Goal: Check status: Check status

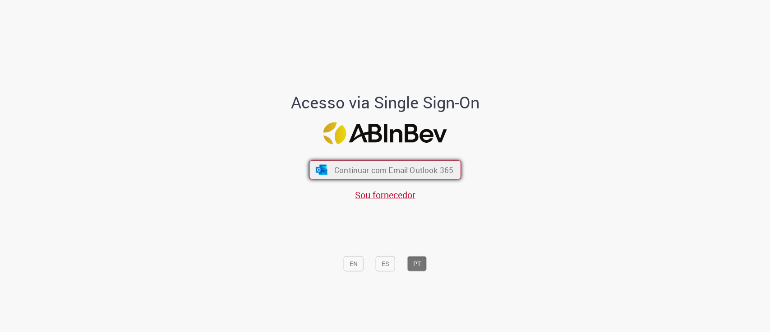
click at [376, 173] on span "Continuar com Email Outlook 365" at bounding box center [393, 169] width 119 height 10
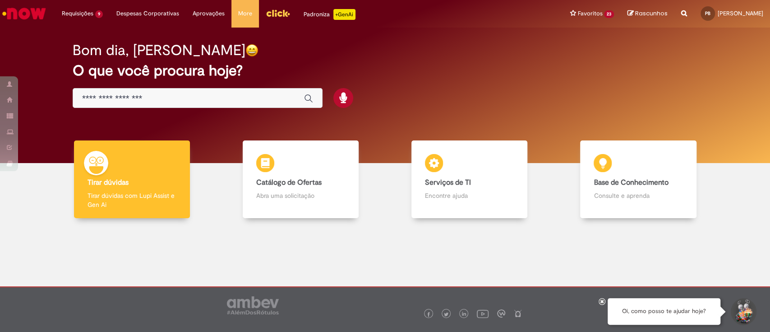
click at [267, 9] on img "Menu Cabeçalho" at bounding box center [278, 13] width 24 height 14
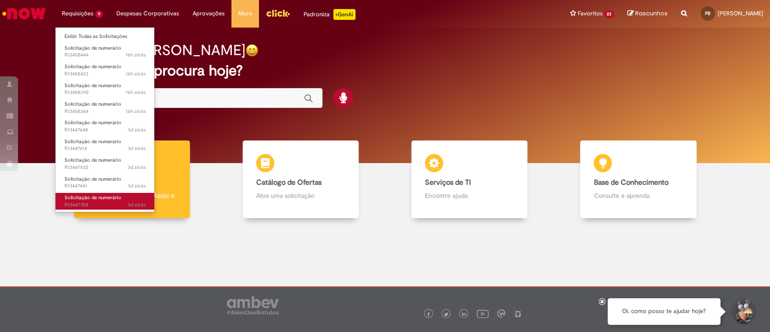
click at [95, 201] on span "3d atrás 3 dias atrás R13447358" at bounding box center [105, 204] width 81 height 7
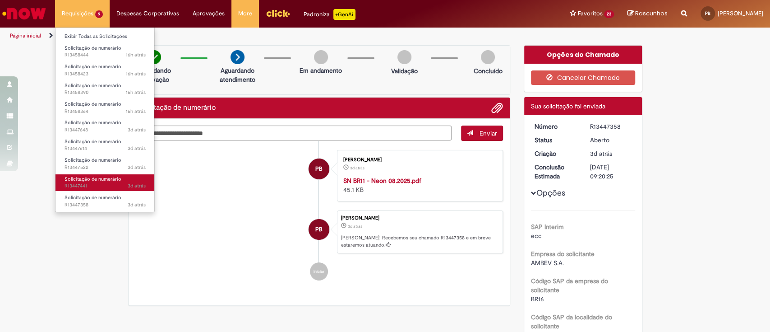
click at [83, 186] on span "3d atrás 3 dias atrás R13447441" at bounding box center [105, 185] width 81 height 7
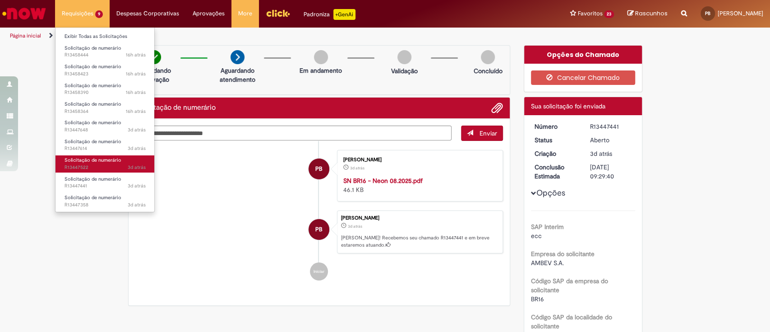
click at [90, 168] on span "3d atrás 3 dias atrás R13447522" at bounding box center [105, 167] width 81 height 7
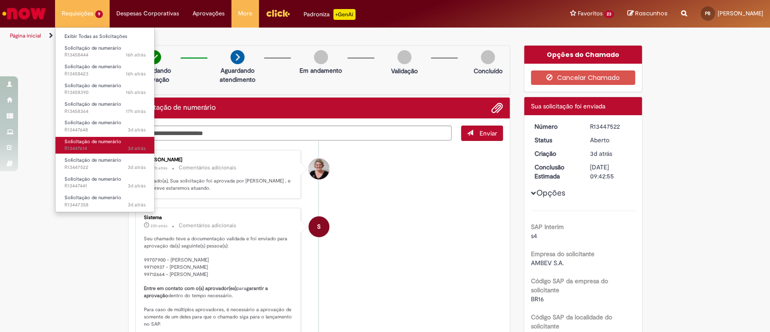
click at [101, 143] on span "Solicitação de numerário" at bounding box center [93, 141] width 57 height 7
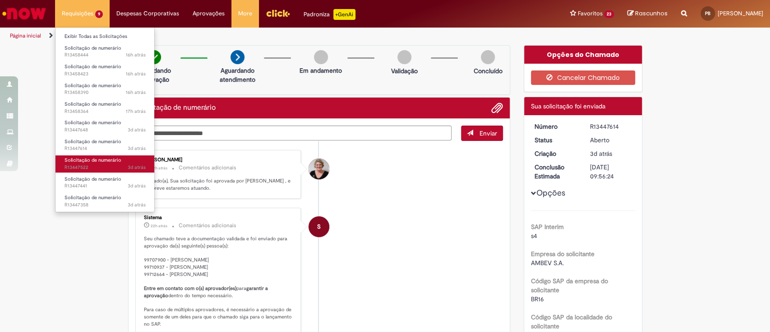
click at [95, 166] on span "3d atrás 3 dias atrás R13447522" at bounding box center [105, 167] width 81 height 7
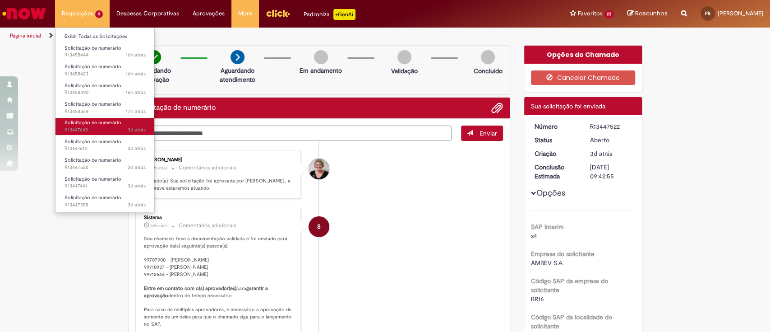
click at [108, 127] on span "3d atrás 3 dias atrás R13447648" at bounding box center [105, 129] width 81 height 7
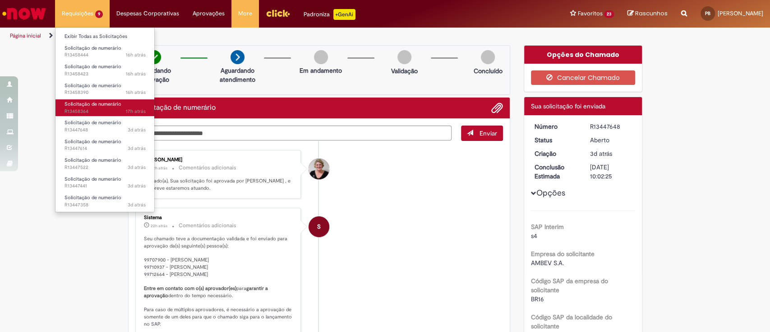
click at [99, 110] on span "17h atrás 17 horas atrás R13458364" at bounding box center [105, 111] width 81 height 7
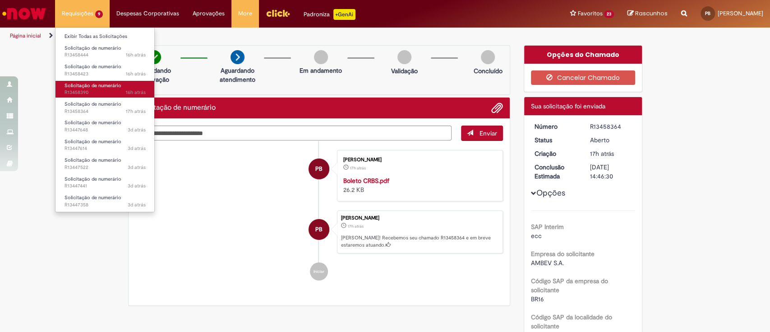
click at [101, 89] on span "16h atrás 16 horas atrás R13458390" at bounding box center [105, 92] width 81 height 7
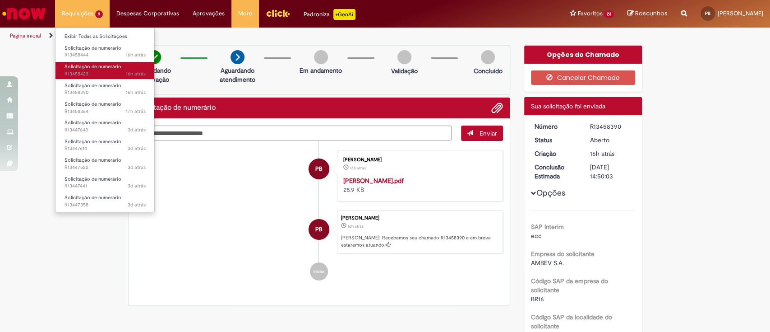
click at [102, 71] on span "16h atrás 16 horas atrás R13458423" at bounding box center [105, 73] width 81 height 7
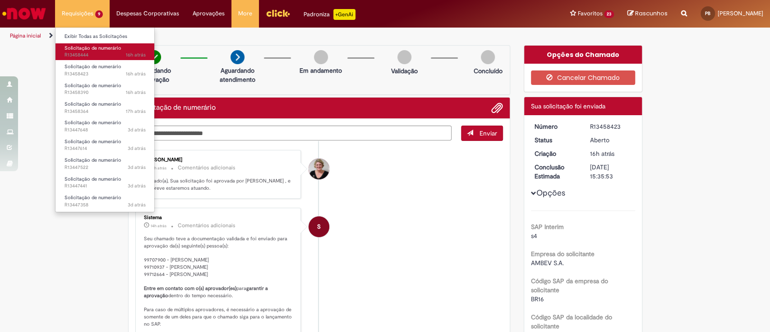
click at [92, 49] on span "Solicitação de numerário" at bounding box center [93, 48] width 57 height 7
